Goal: Transaction & Acquisition: Download file/media

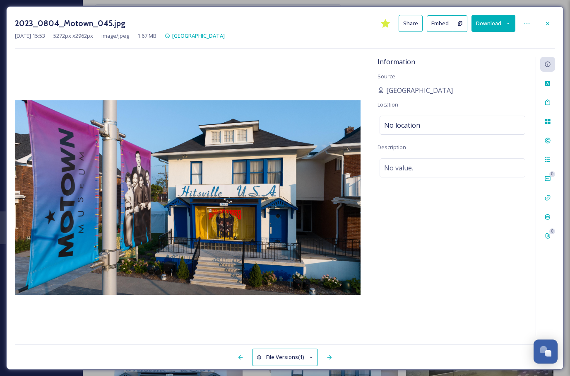
scroll to position [14, 0]
click at [551, 27] on div at bounding box center [548, 23] width 15 height 15
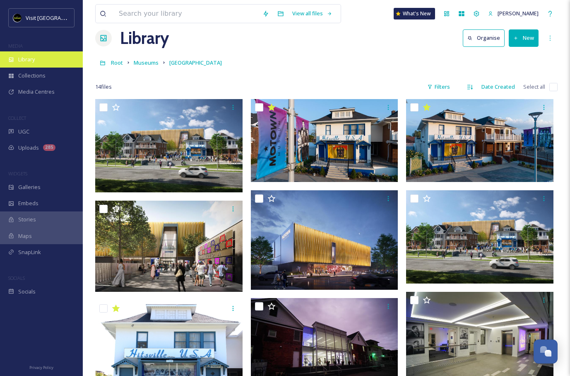
click at [65, 60] on div "Library" at bounding box center [41, 59] width 83 height 16
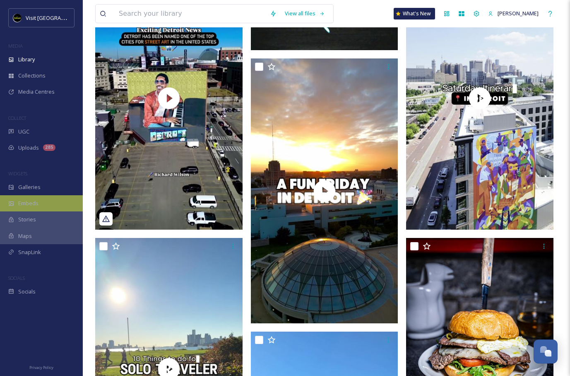
scroll to position [1316, 0]
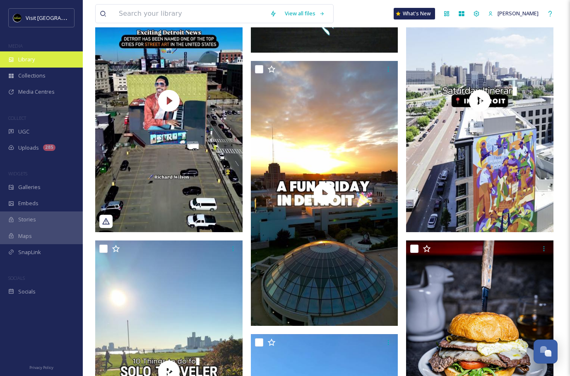
click at [43, 65] on div "Library" at bounding box center [41, 59] width 83 height 16
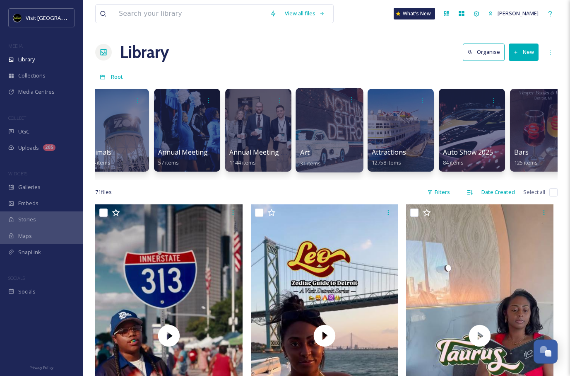
scroll to position [0, 163]
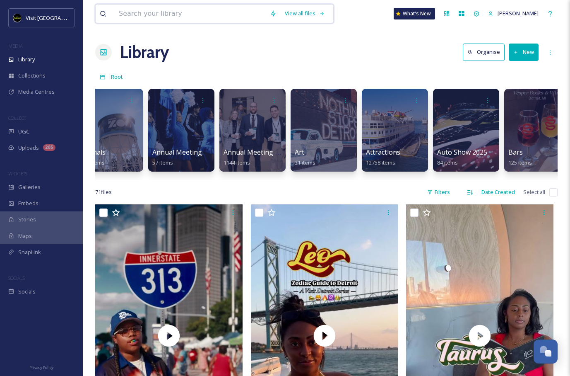
click at [222, 21] on input at bounding box center [190, 14] width 151 height 18
type input "broll"
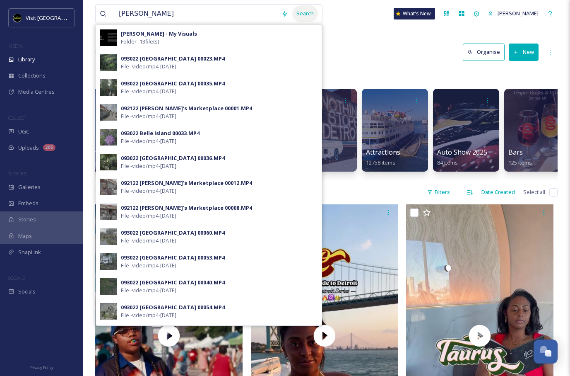
click at [300, 14] on div "Search" at bounding box center [305, 13] width 26 height 16
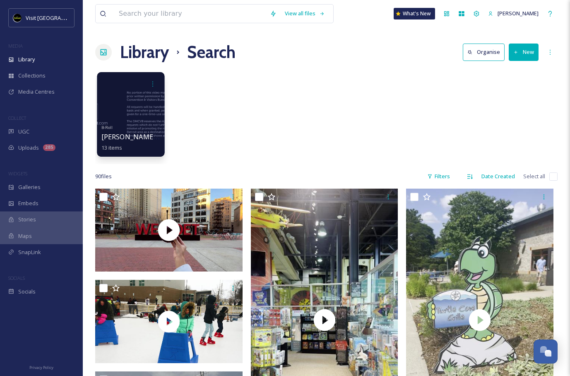
click at [150, 102] on div at bounding box center [131, 114] width 68 height 85
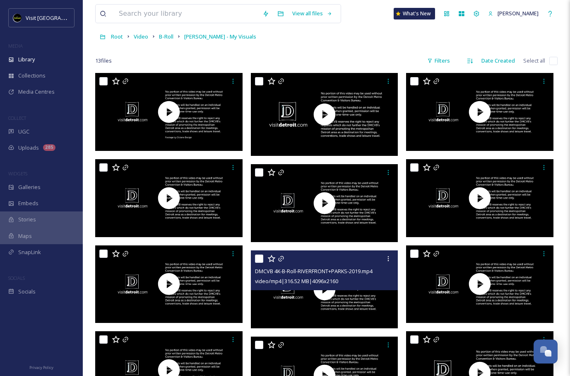
scroll to position [47, 0]
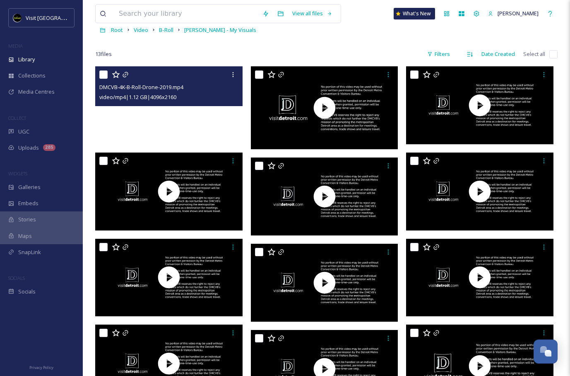
click at [207, 133] on video "DMCVB-4K-B-Roll-Drone-2019.mp4" at bounding box center [168, 105] width 147 height 78
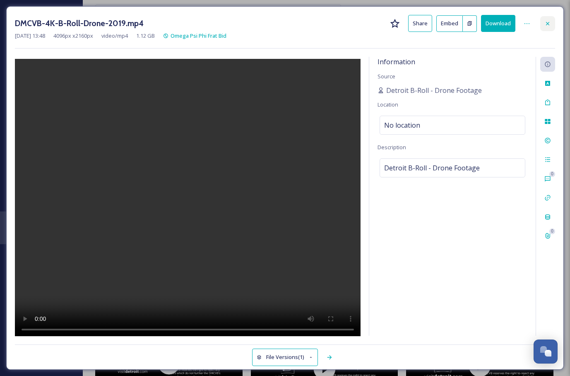
click at [546, 26] on icon at bounding box center [548, 23] width 7 height 7
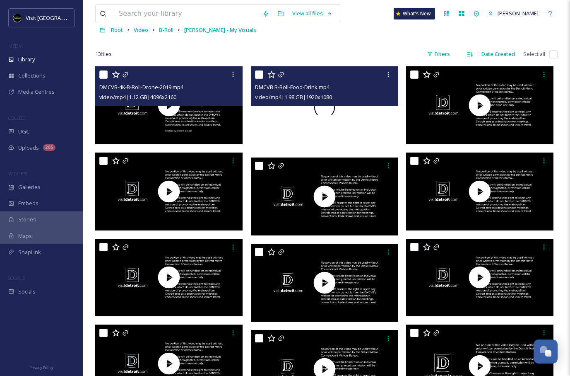
click at [313, 125] on div at bounding box center [324, 107] width 147 height 83
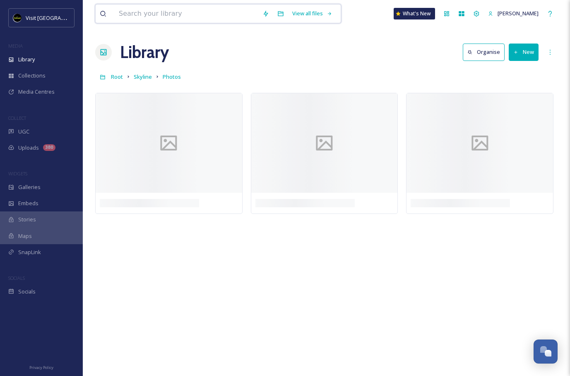
click at [200, 14] on input at bounding box center [187, 14] width 144 height 18
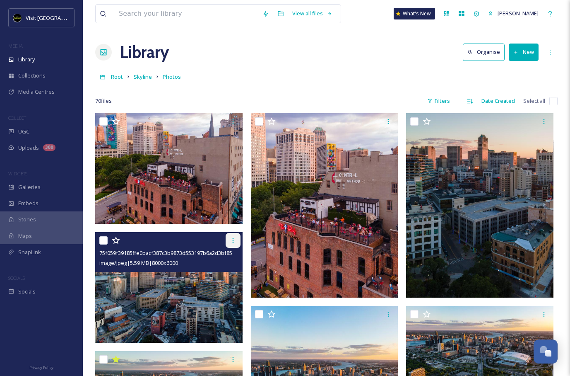
click at [232, 243] on icon at bounding box center [233, 240] width 7 height 7
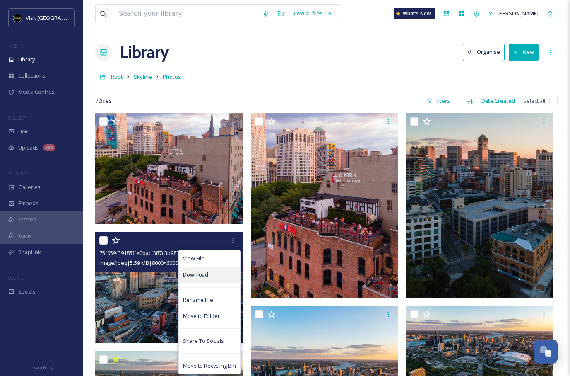
click at [207, 269] on div "Download" at bounding box center [209, 274] width 61 height 16
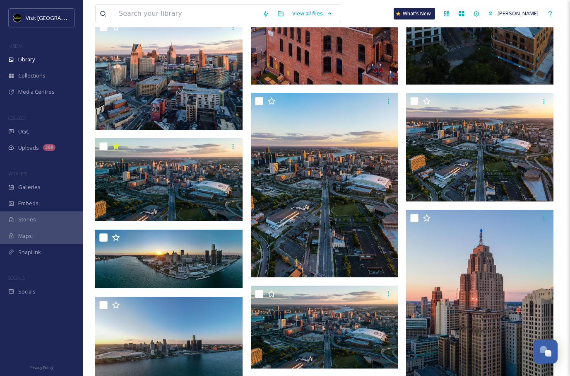
scroll to position [215, 0]
